Goal: Task Accomplishment & Management: Manage account settings

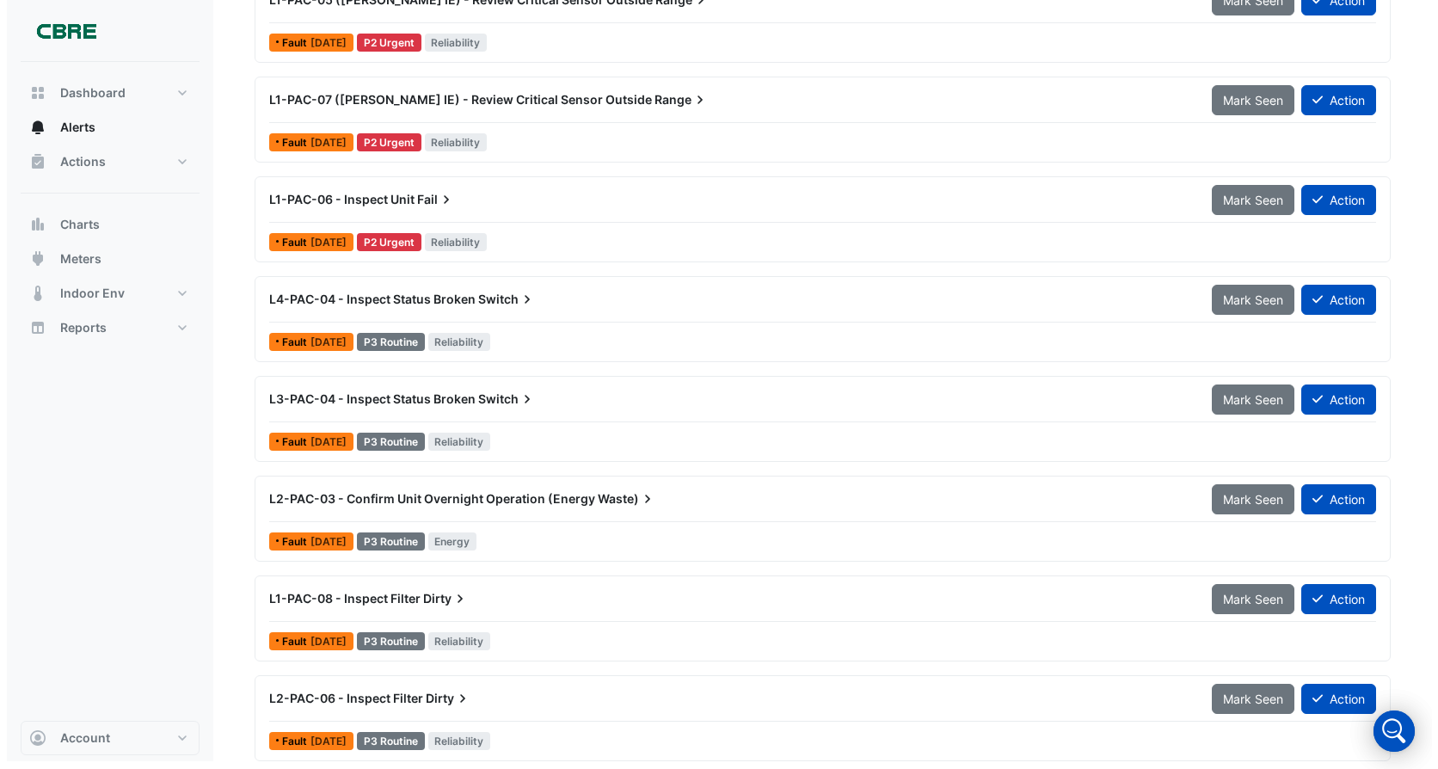
scroll to position [348, 0]
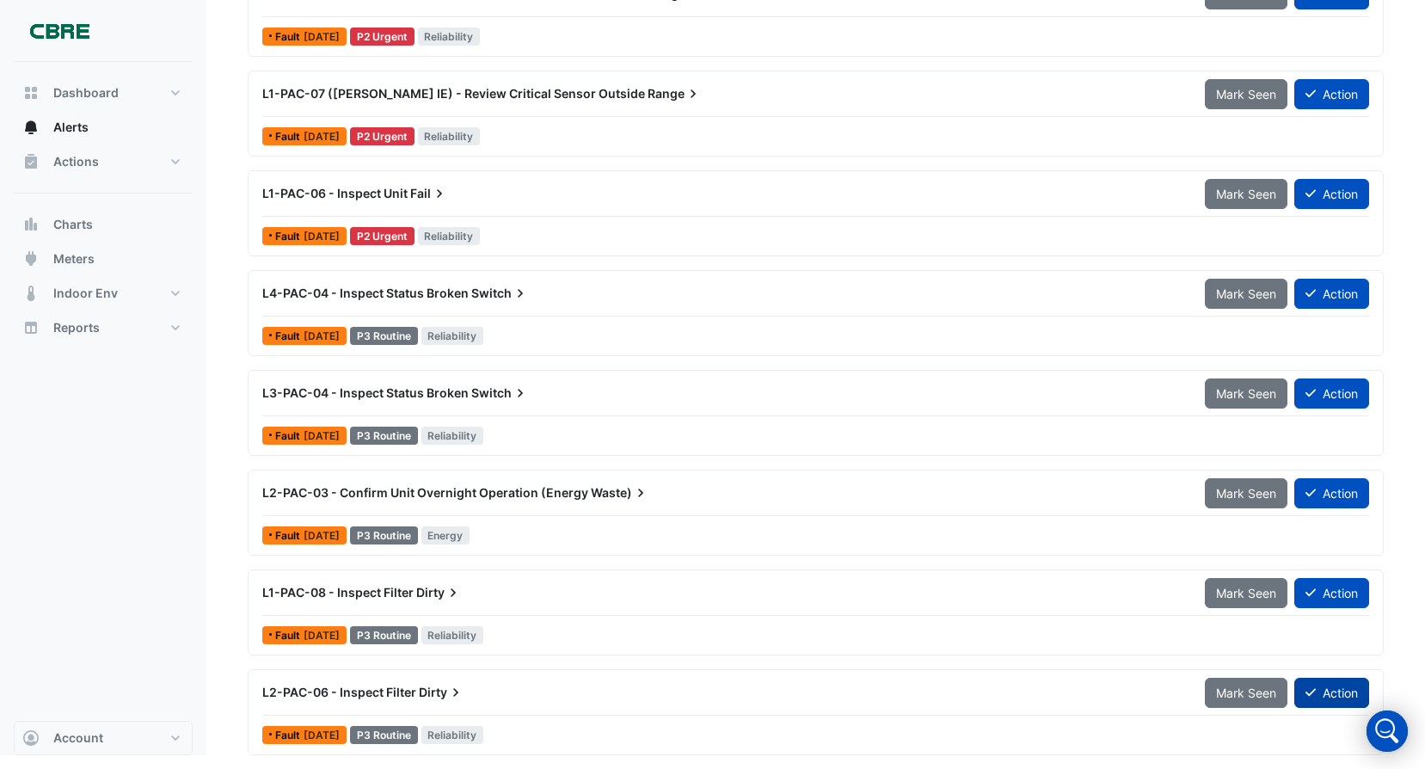
click at [1309, 699] on fa-icon at bounding box center [1311, 693] width 10 height 15
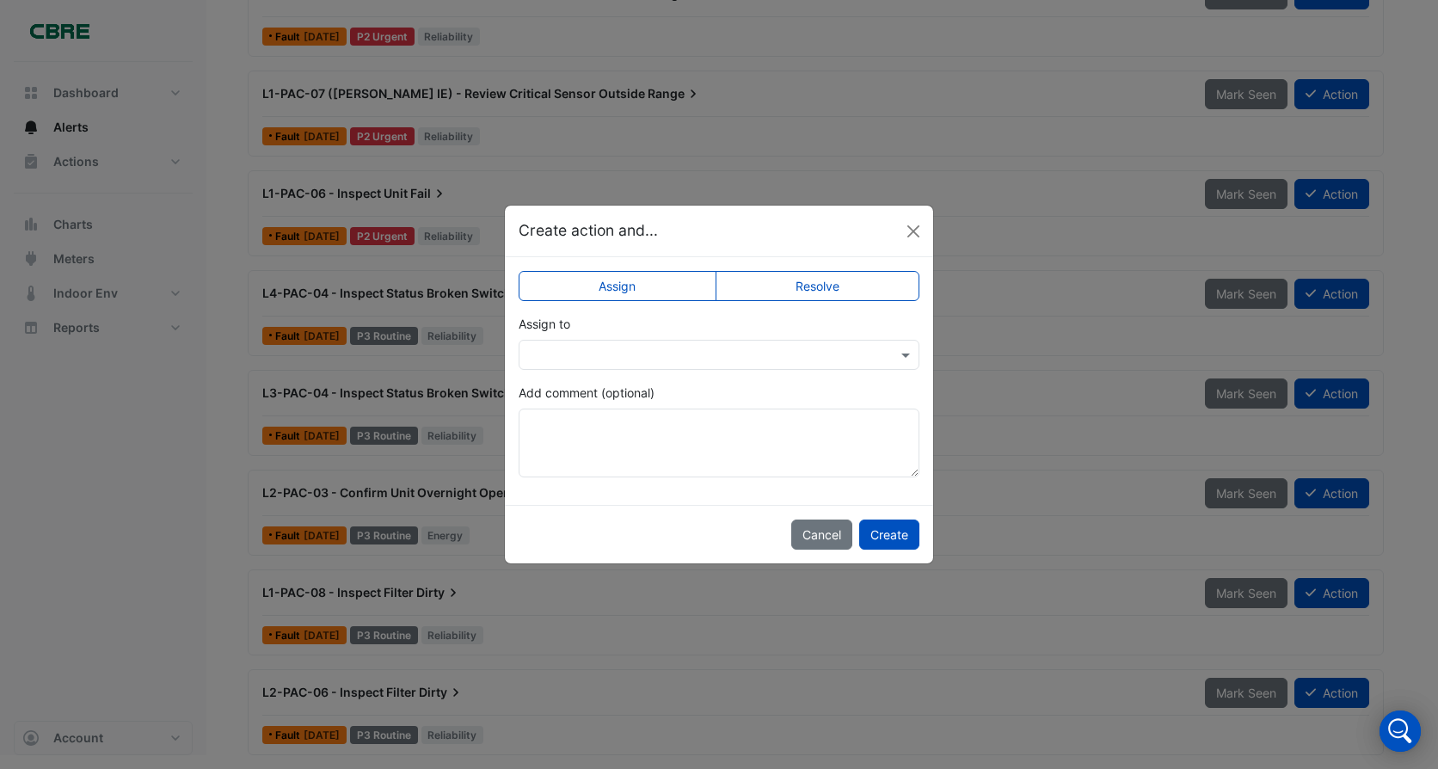
click at [812, 265] on div "Assign Resolve Assign to Add comment (optional)" at bounding box center [719, 381] width 428 height 248
click at [805, 294] on label "Resolve" at bounding box center [818, 286] width 205 height 30
click at [551, 436] on textarea "Add comment (optional)" at bounding box center [719, 443] width 401 height 69
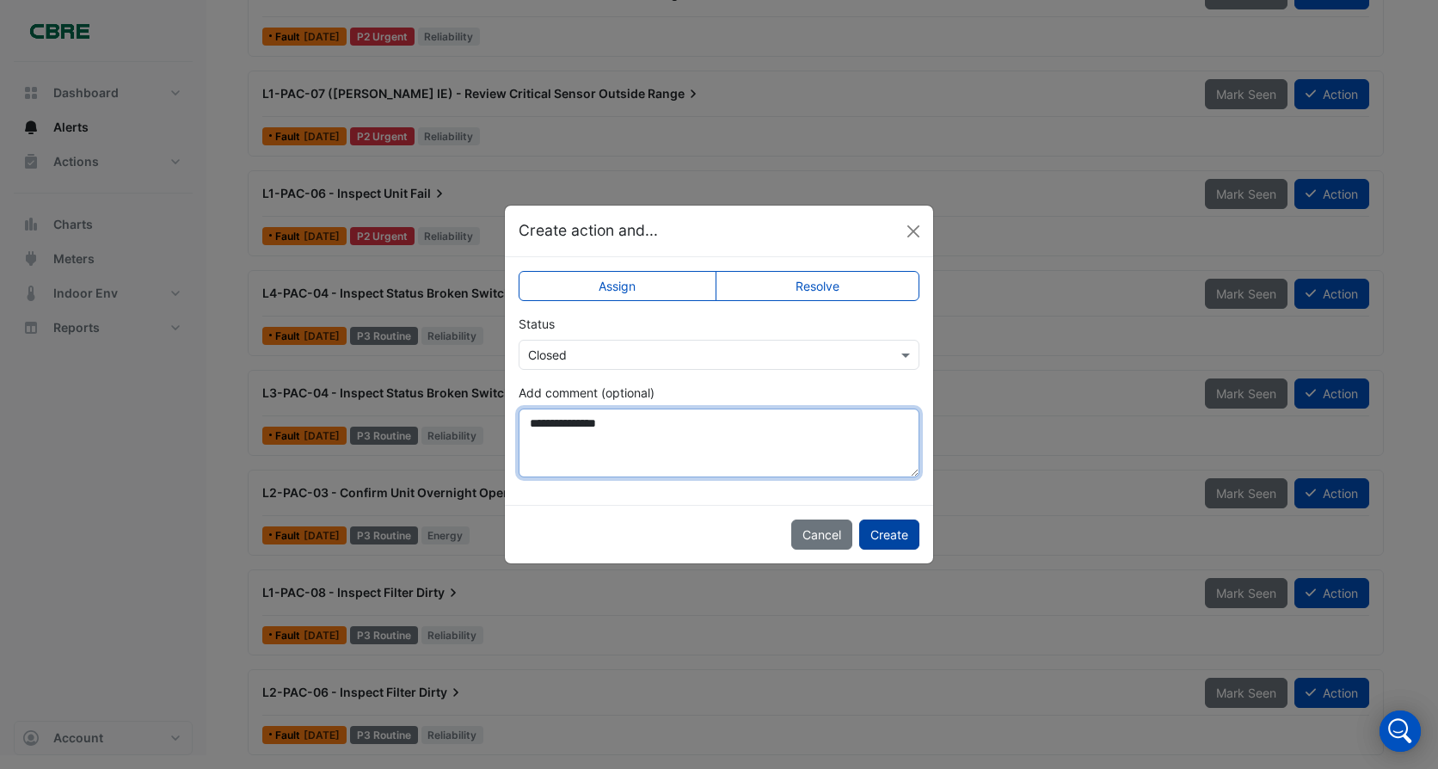
type textarea "**********"
click at [877, 533] on button "Create" at bounding box center [889, 535] width 60 height 30
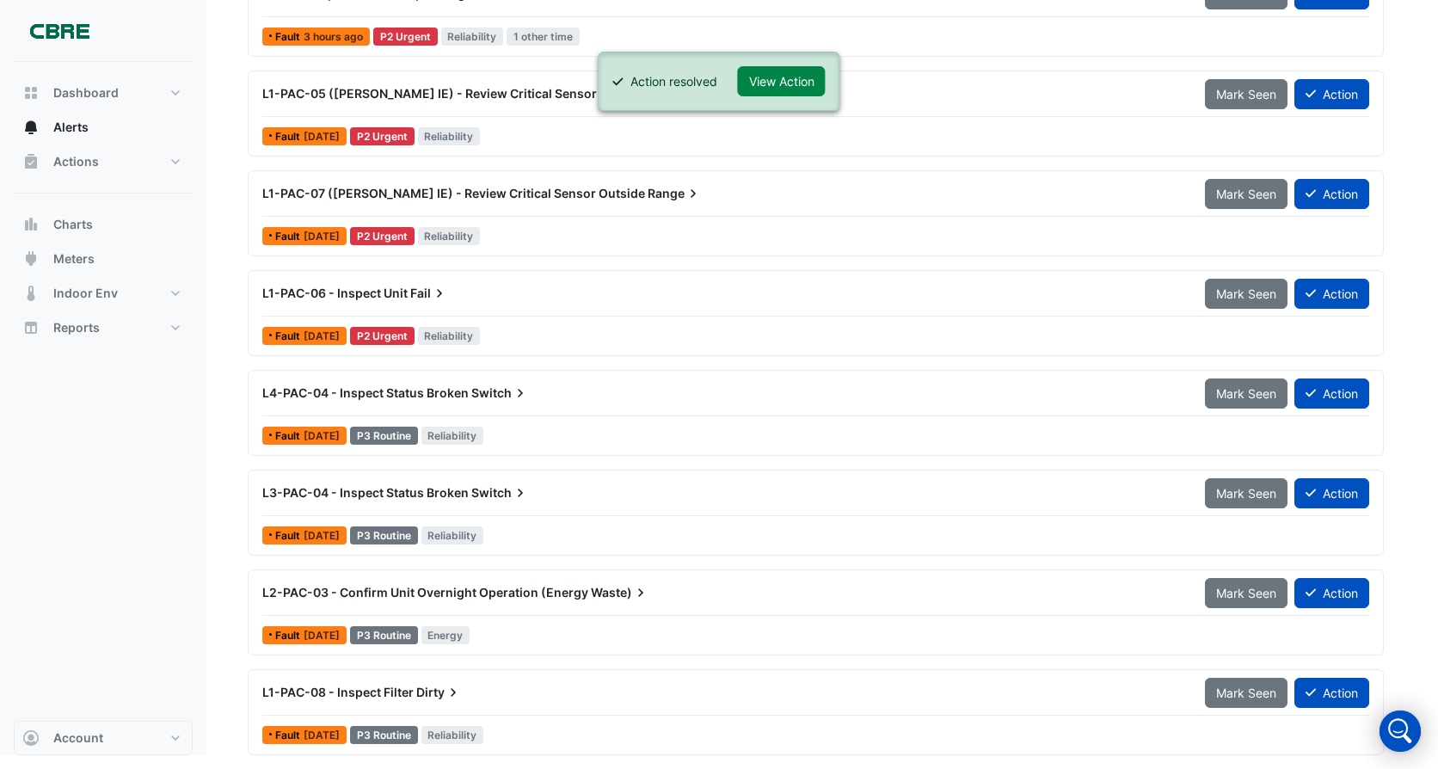
scroll to position [248, 0]
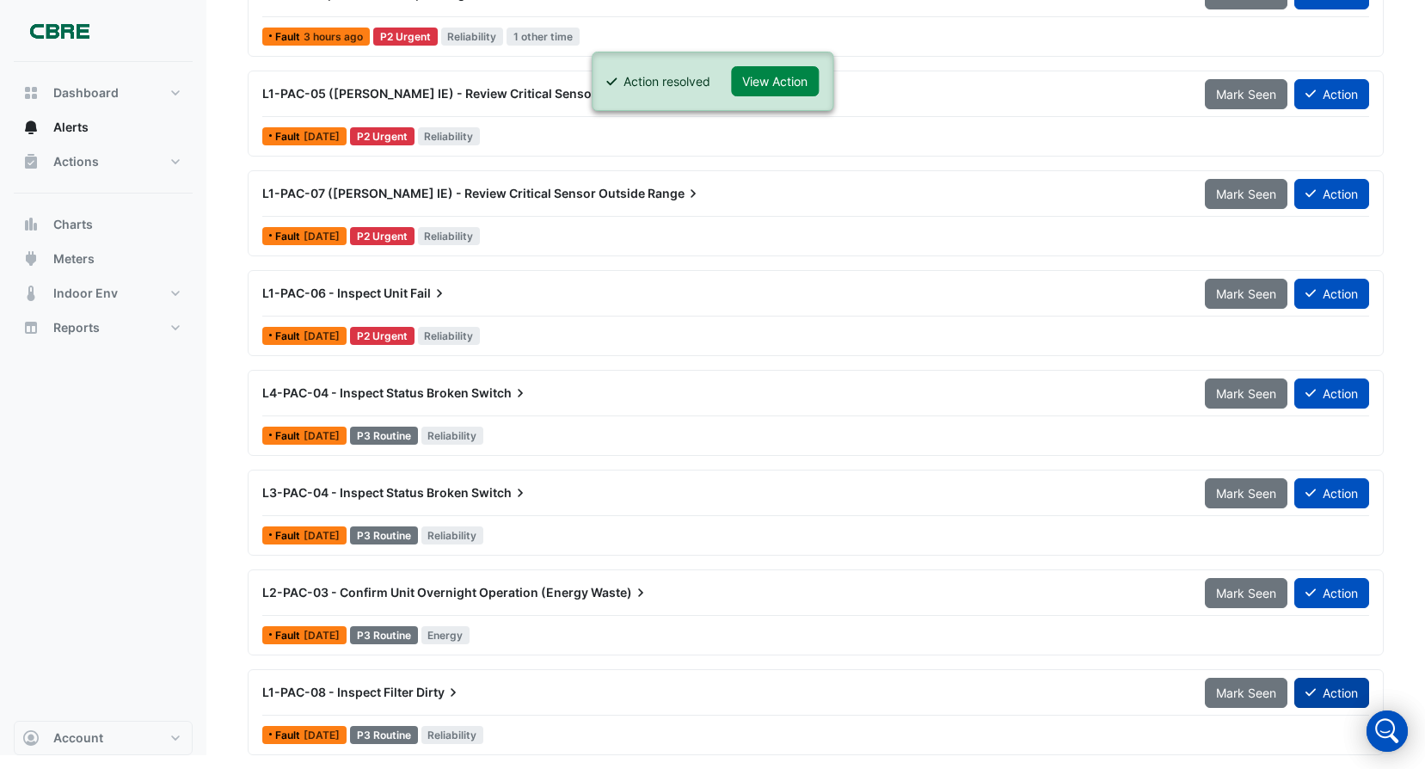
click at [1308, 691] on icon at bounding box center [1311, 692] width 10 height 12
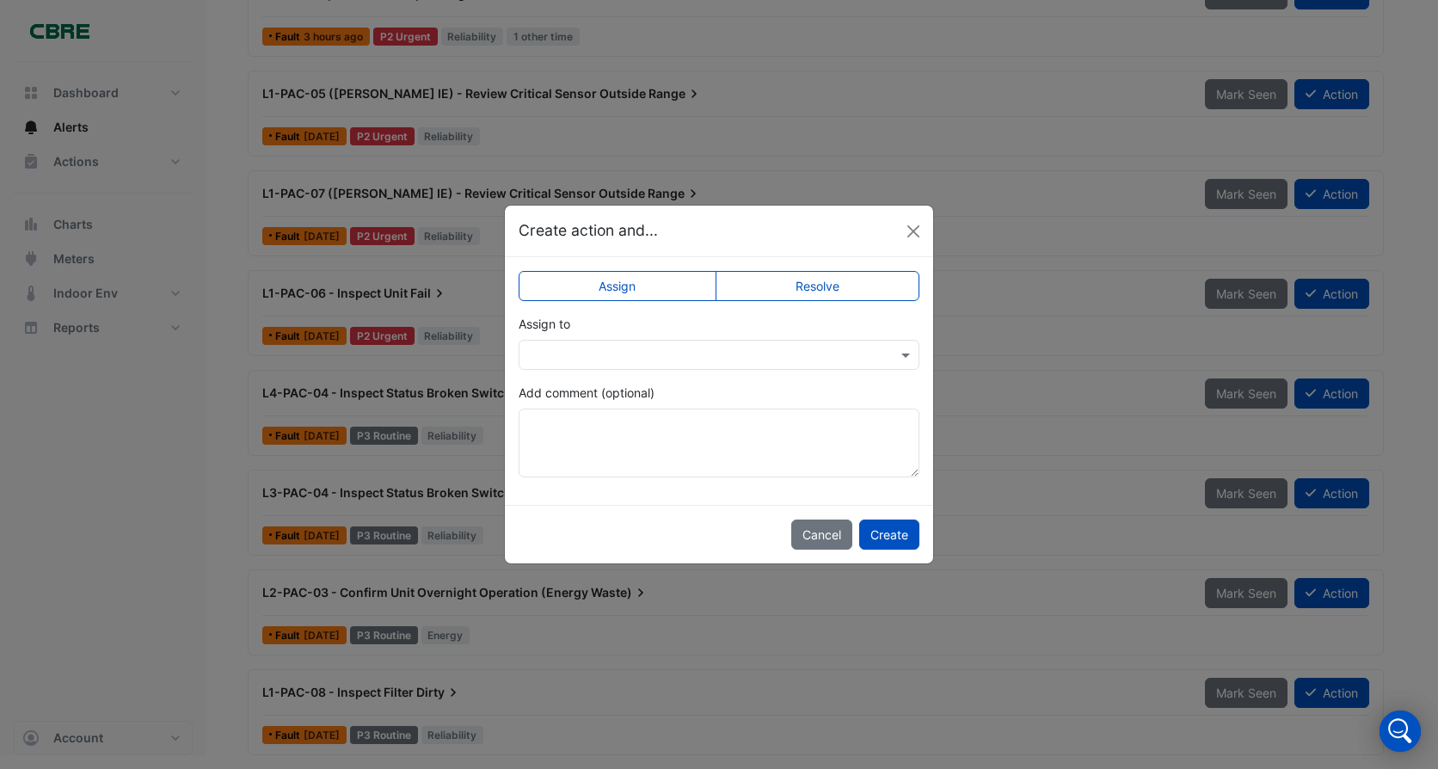
click at [762, 294] on label "Resolve" at bounding box center [818, 286] width 205 height 30
click at [583, 422] on textarea "Add comment (optional)" at bounding box center [719, 443] width 401 height 69
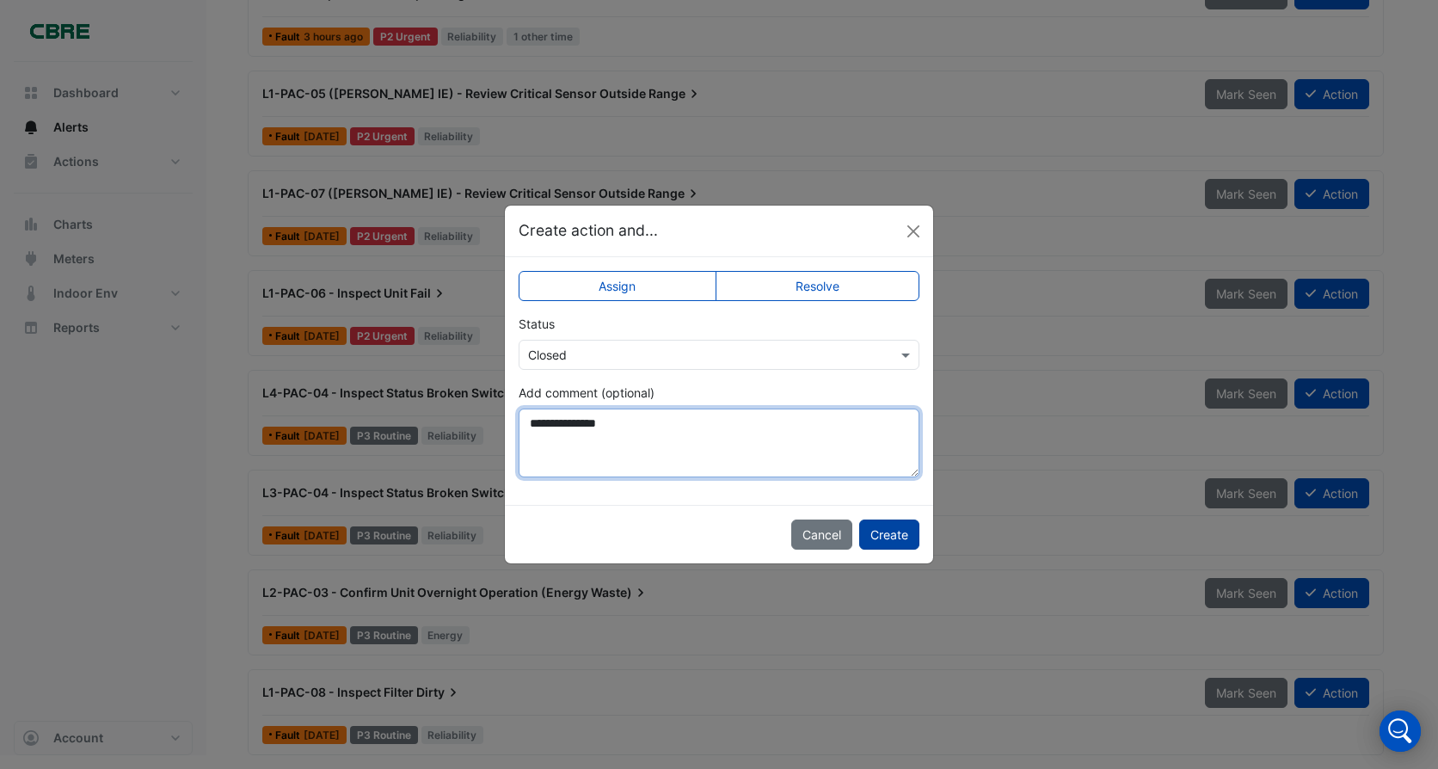
type textarea "**********"
click at [903, 526] on button "Create" at bounding box center [889, 535] width 60 height 30
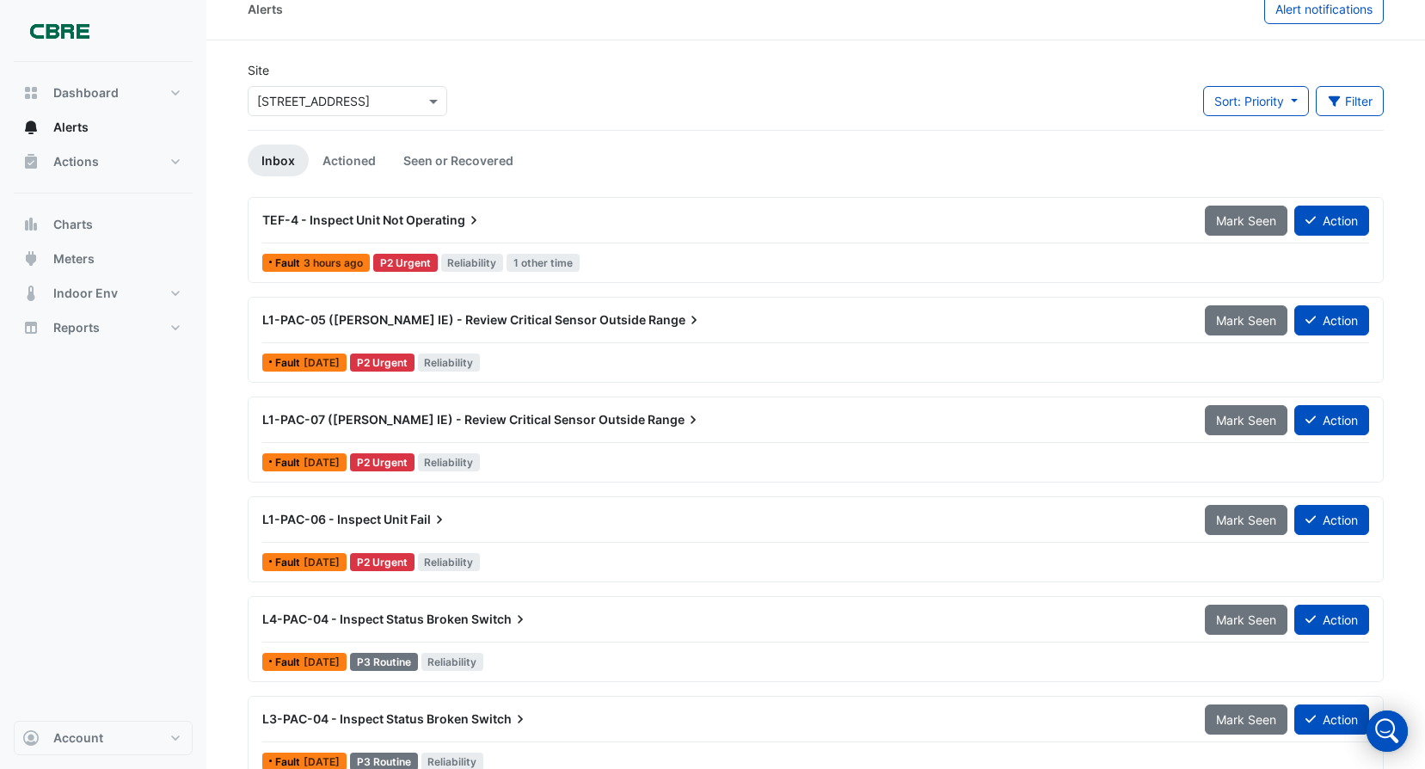
scroll to position [0, 0]
